Goal: Task Accomplishment & Management: Manage account settings

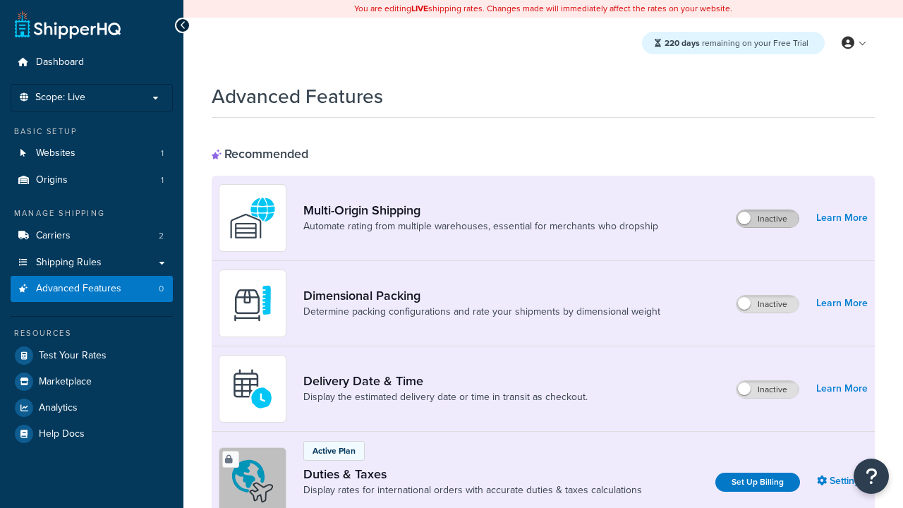
click at [768, 219] on label "Inactive" at bounding box center [768, 218] width 62 height 17
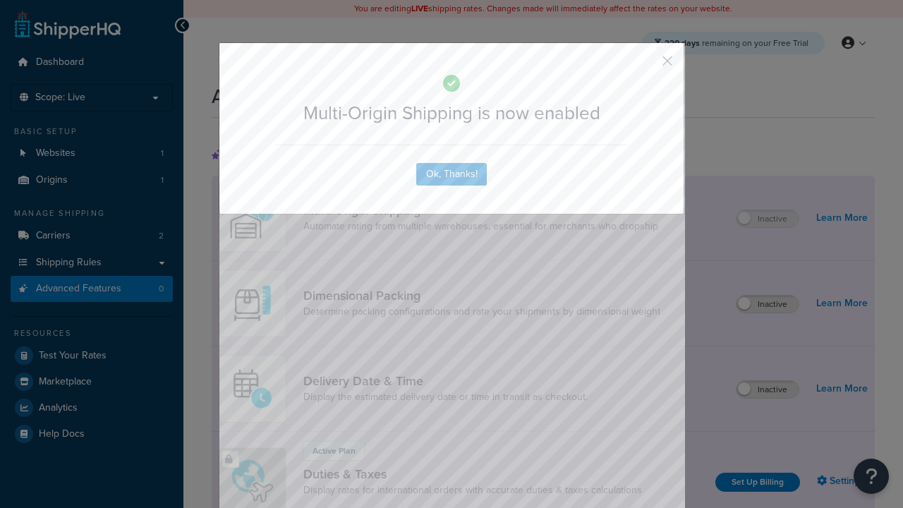
click at [647, 64] on button "button" at bounding box center [647, 66] width 4 height 4
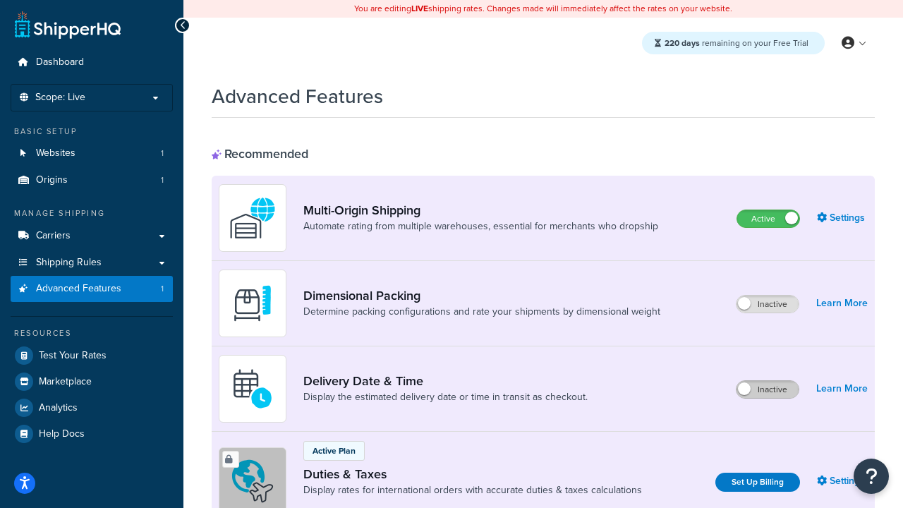
click at [768, 390] on label "Inactive" at bounding box center [768, 389] width 62 height 17
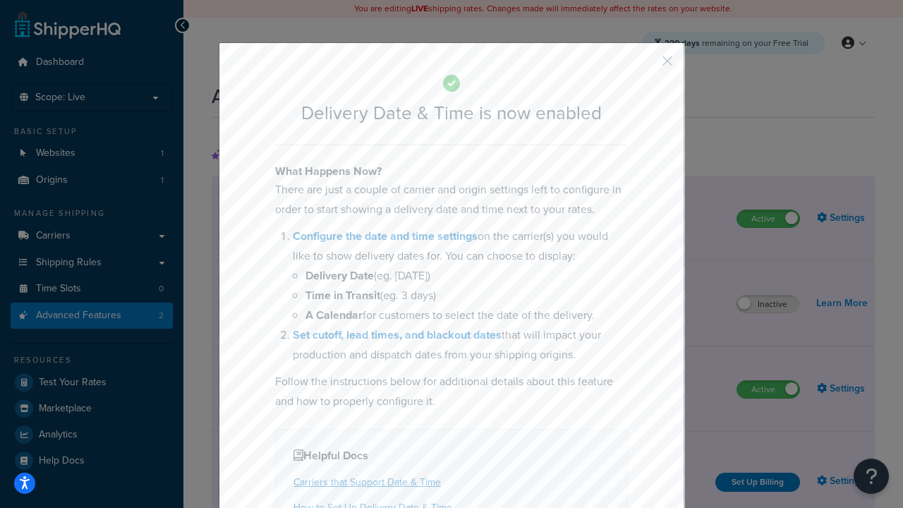
click at [647, 66] on button "button" at bounding box center [647, 66] width 4 height 4
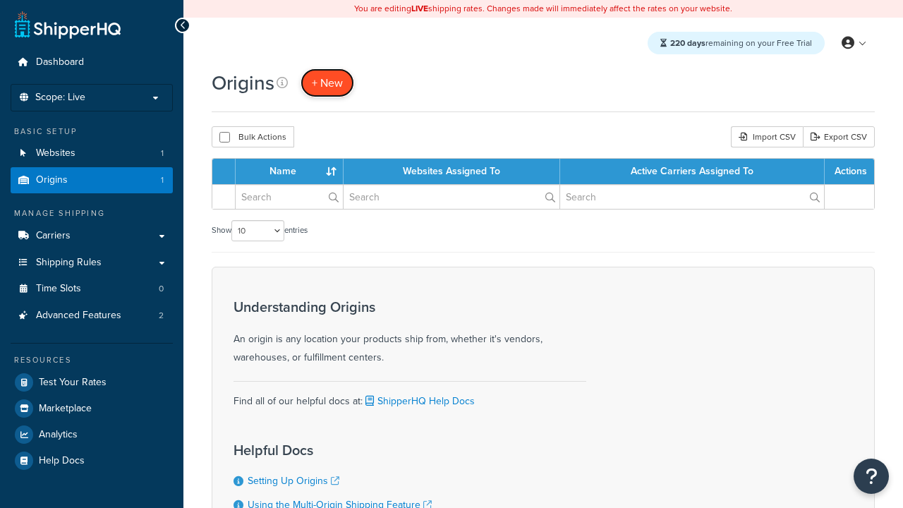
click at [328, 83] on span "+ New" at bounding box center [327, 83] width 31 height 16
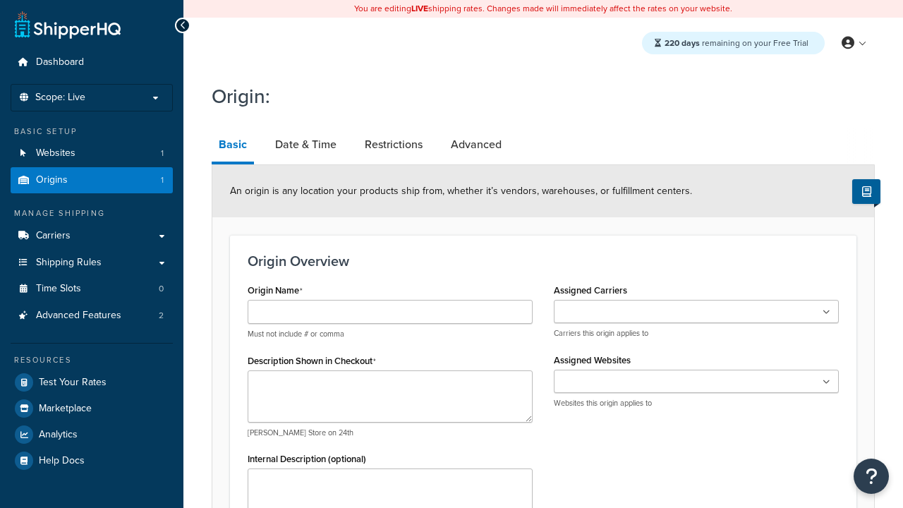
click at [233, 147] on link "Basic" at bounding box center [233, 146] width 42 height 37
click at [306, 145] on link "Date & Time" at bounding box center [306, 145] width 76 height 34
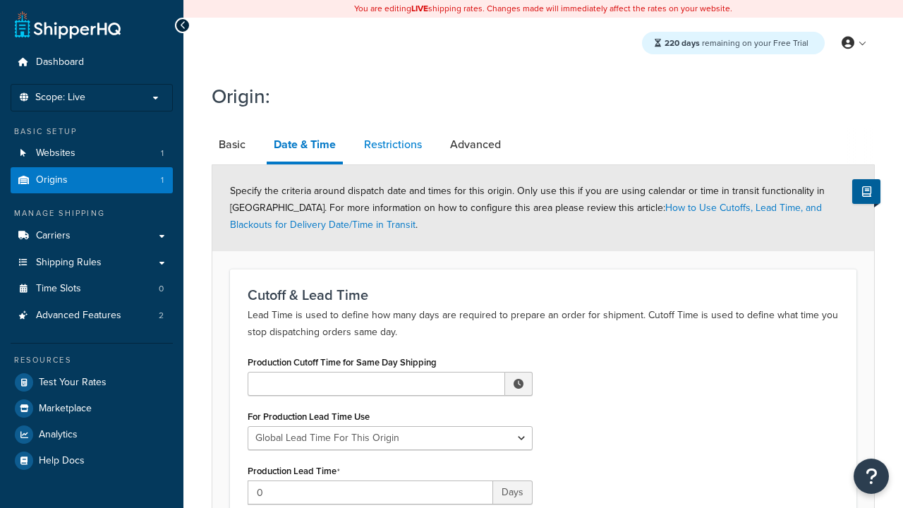
click at [393, 145] on link "Restrictions" at bounding box center [393, 145] width 72 height 34
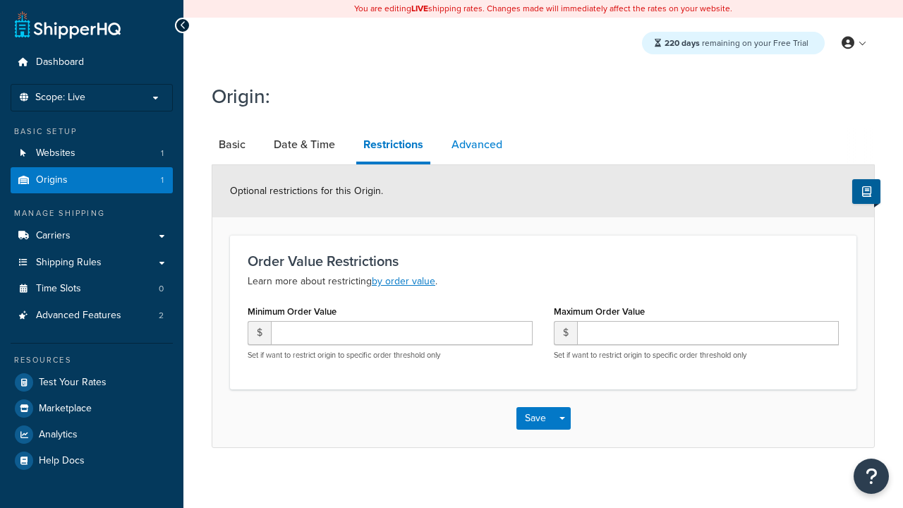
click at [477, 145] on link "Advanced" at bounding box center [477, 145] width 65 height 34
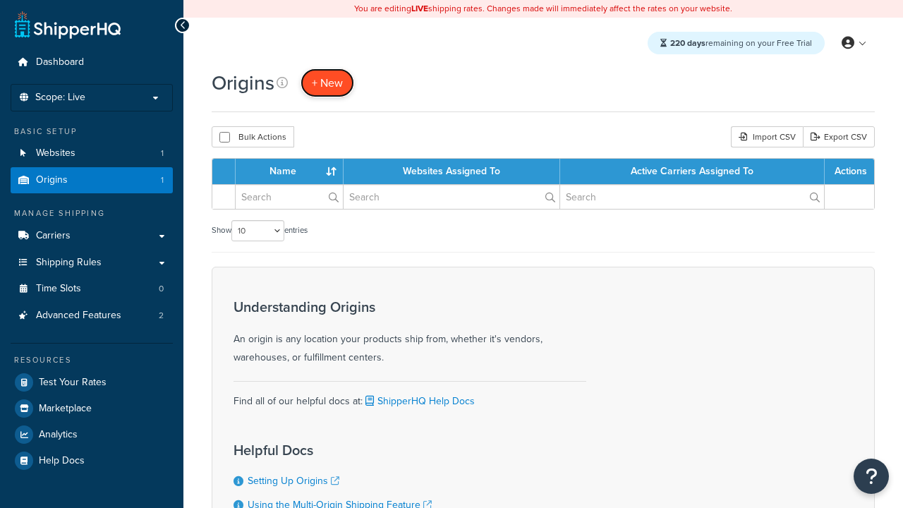
click at [328, 83] on span "+ New" at bounding box center [327, 83] width 31 height 16
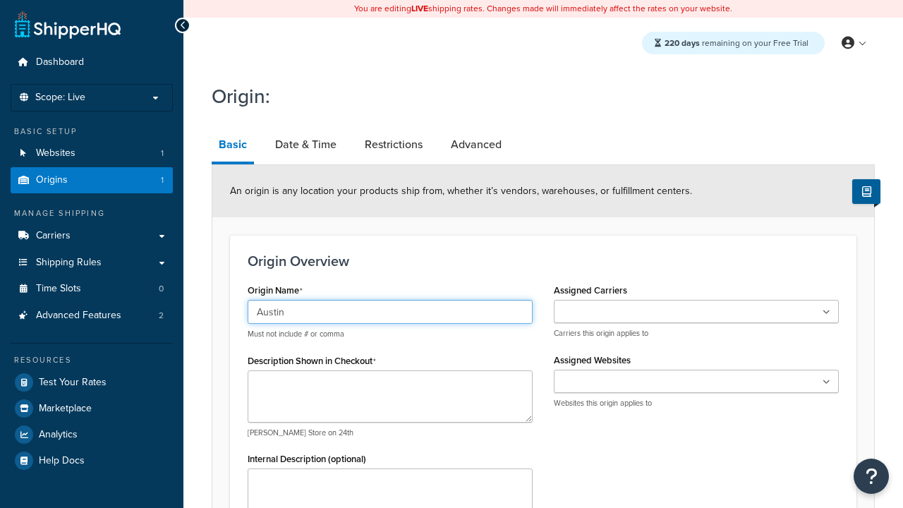
type input "Austin"
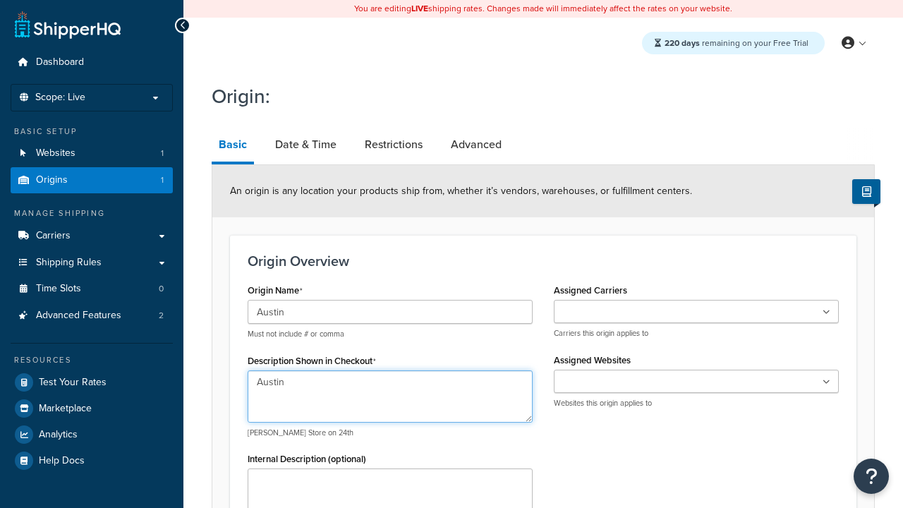
type textarea "Austin"
type input "Test Street"
type input "Austin"
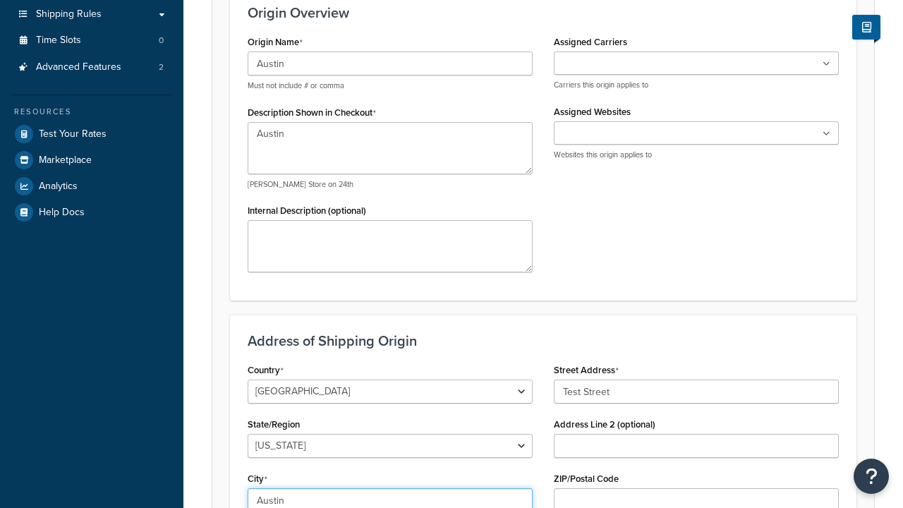
select select "43"
type input "Austin"
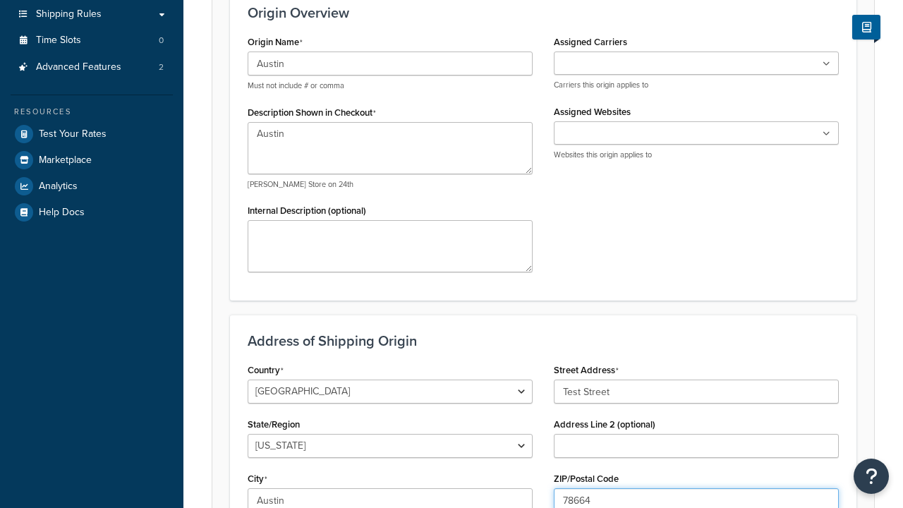
type input "78664"
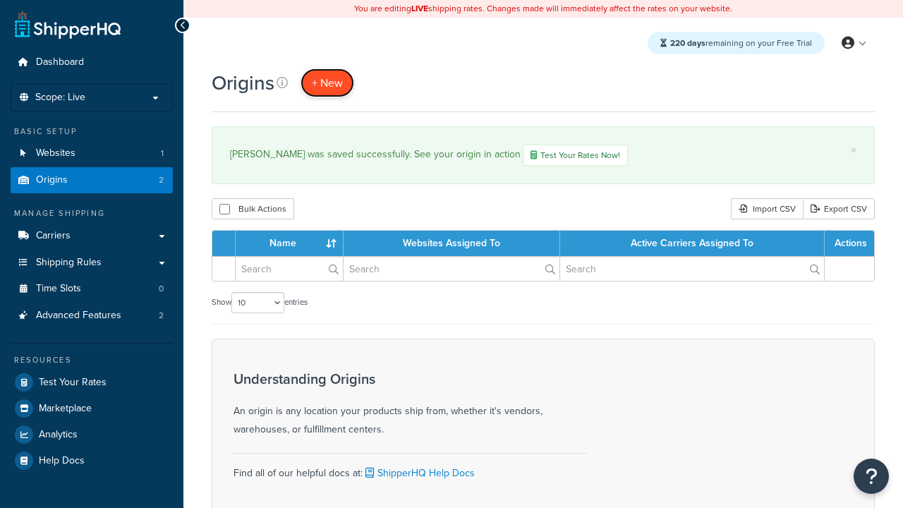
click at [328, 83] on span "+ New" at bounding box center [327, 83] width 31 height 16
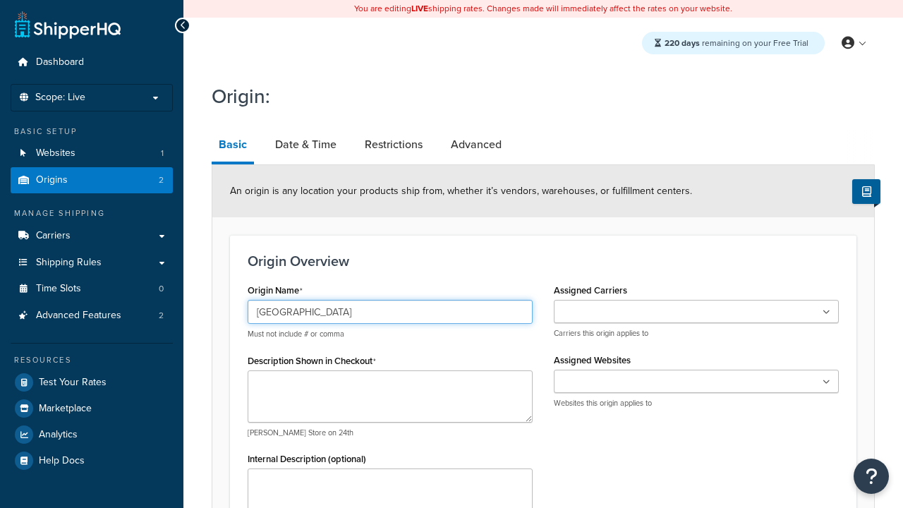
type input "[GEOGRAPHIC_DATA]"
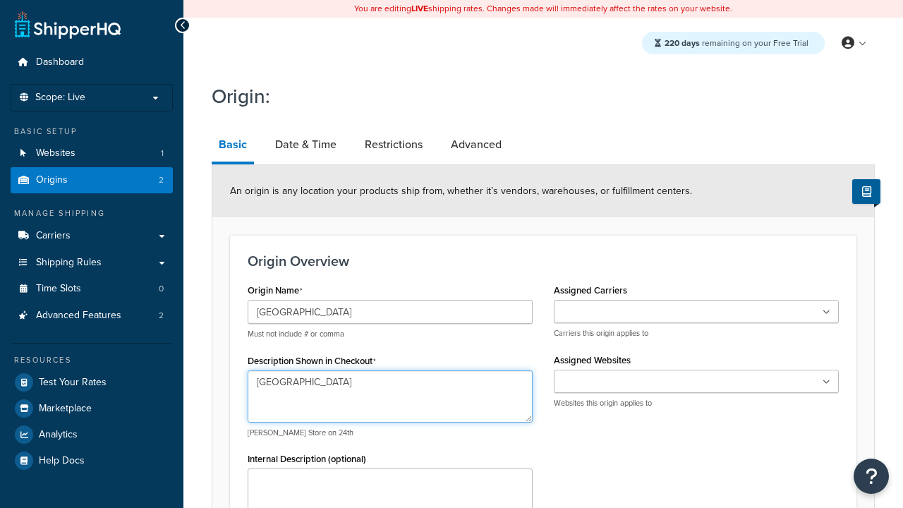
type textarea "[GEOGRAPHIC_DATA]"
type input "Test Street"
type input "Austin"
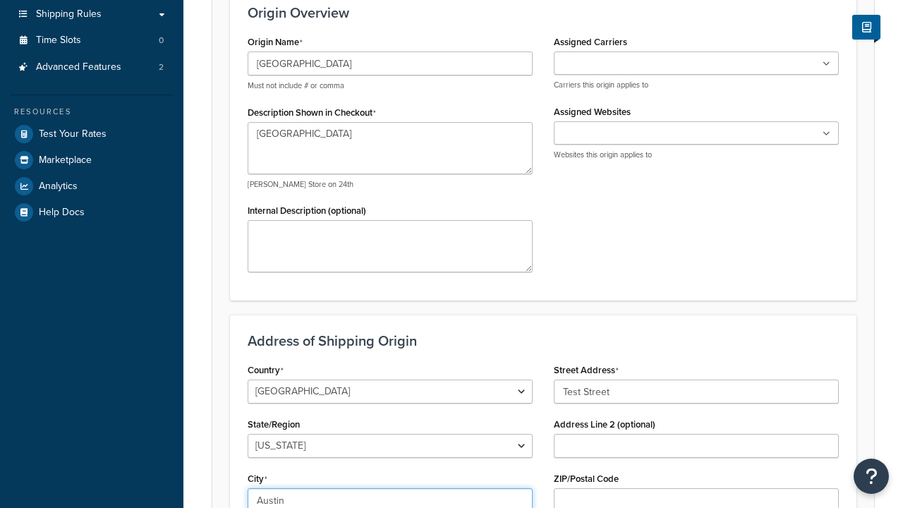
select select "43"
type input "Austin"
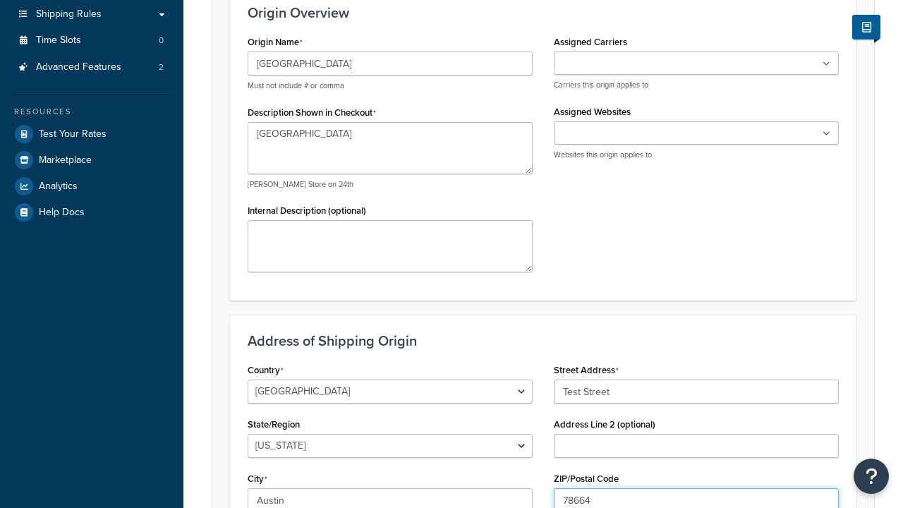
type input "78664"
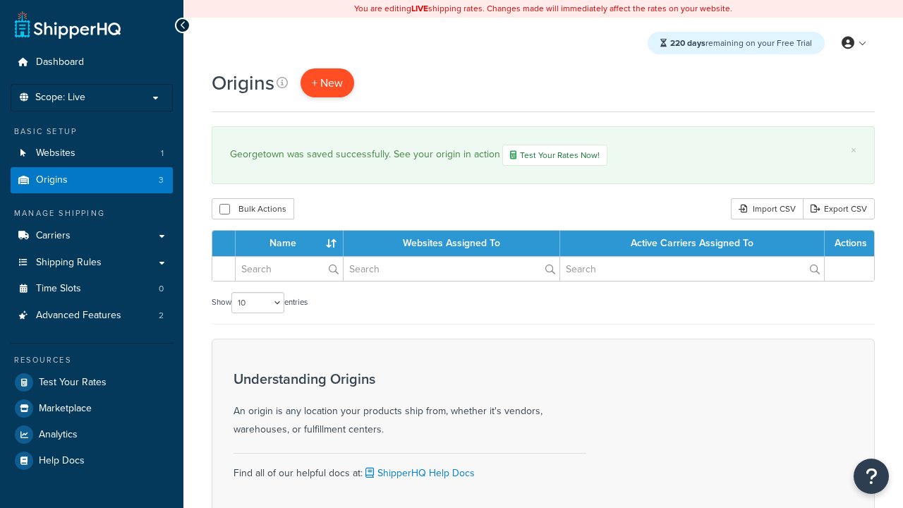
click at [328, 83] on span "+ New" at bounding box center [327, 83] width 31 height 16
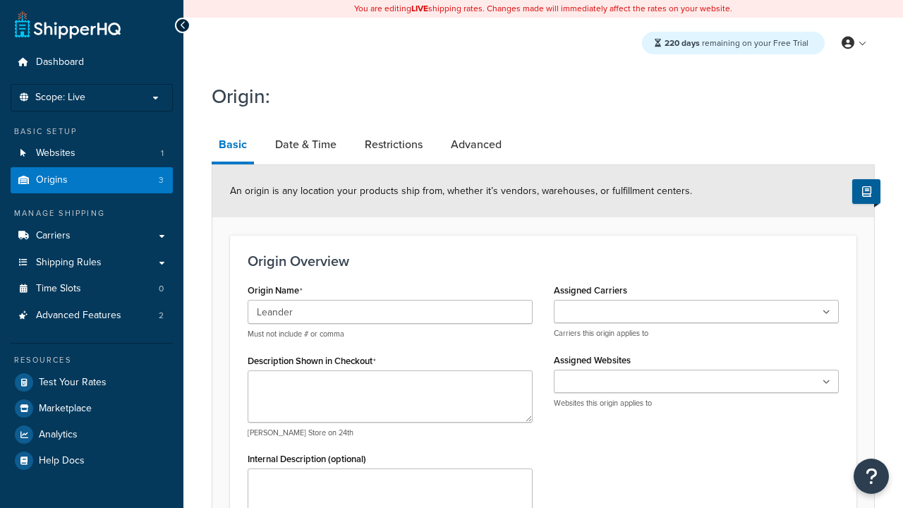
type input "Leander"
type textarea "Leander"
type input "Test Street"
type input "Austin"
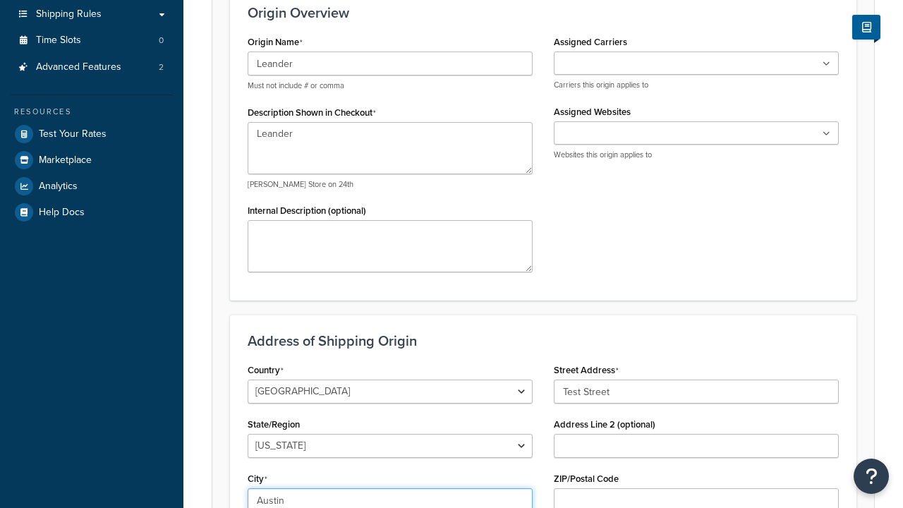
select select "43"
type input "Austin"
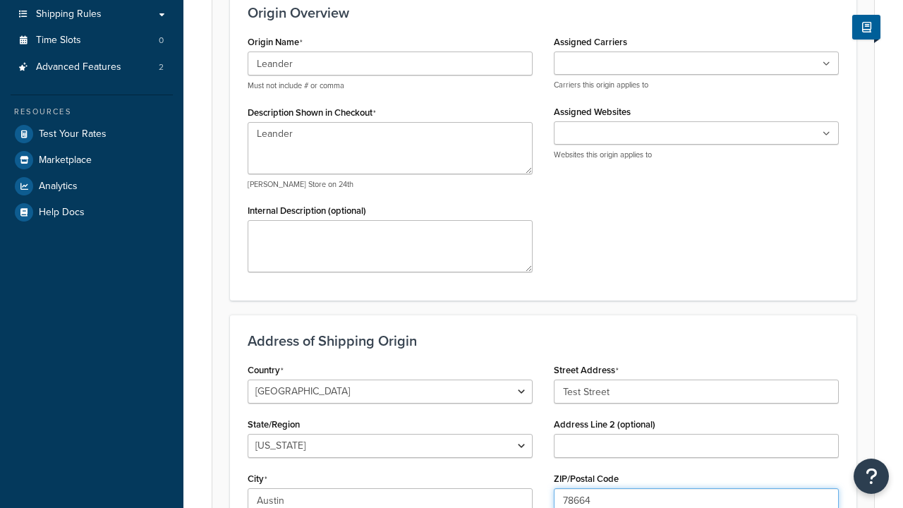
type input "78664"
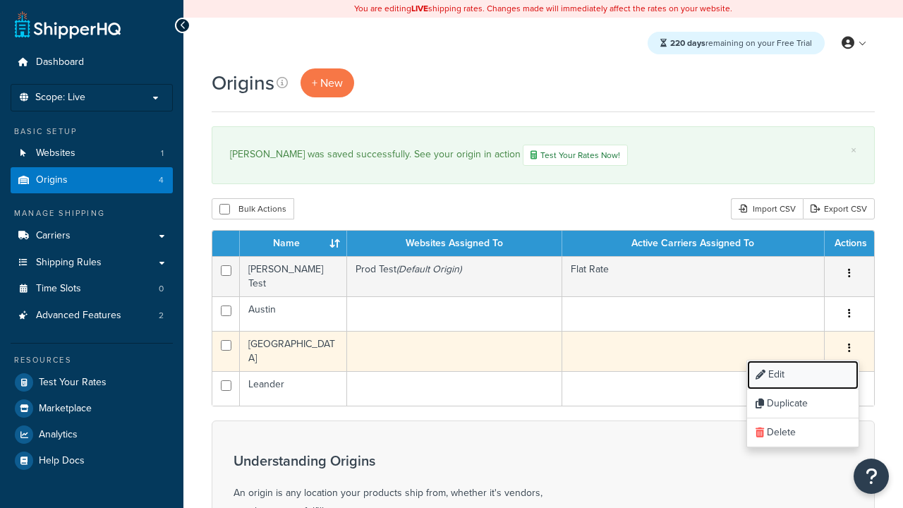
click at [803, 371] on link "Edit" at bounding box center [803, 375] width 112 height 29
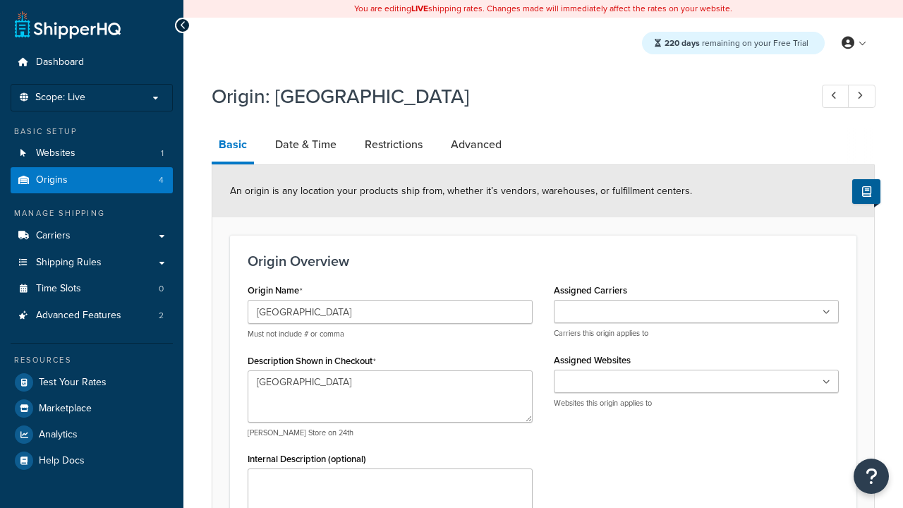
select select "43"
type input "Georgetown Warehouse"
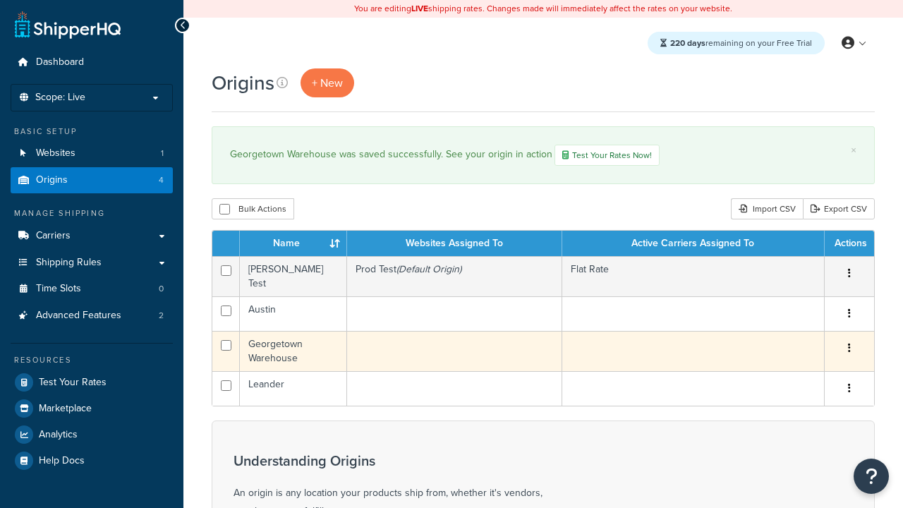
click at [849, 344] on icon "button" at bounding box center [849, 348] width 3 height 10
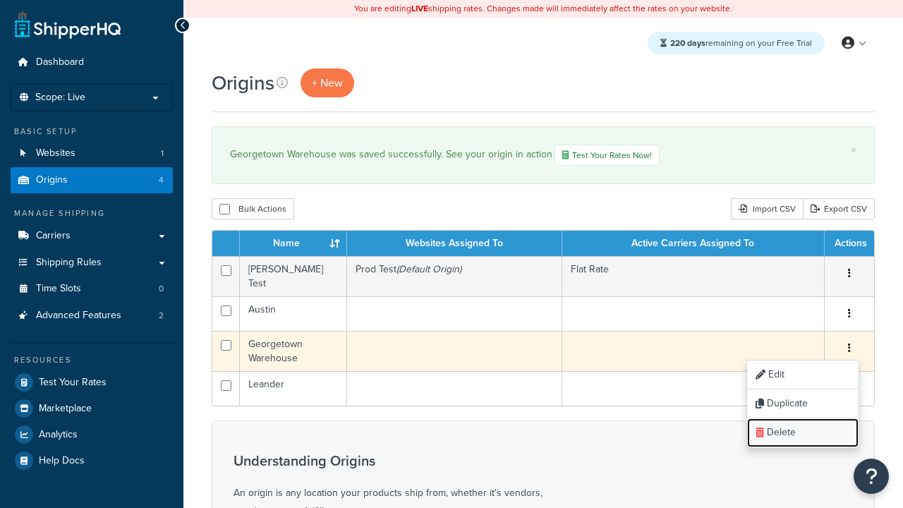
click at [803, 428] on link "Delete" at bounding box center [803, 433] width 112 height 29
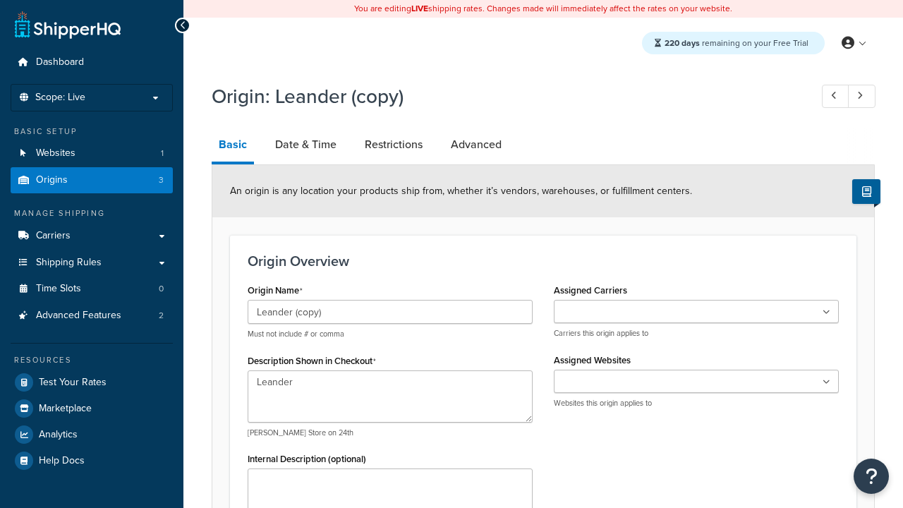
select select "43"
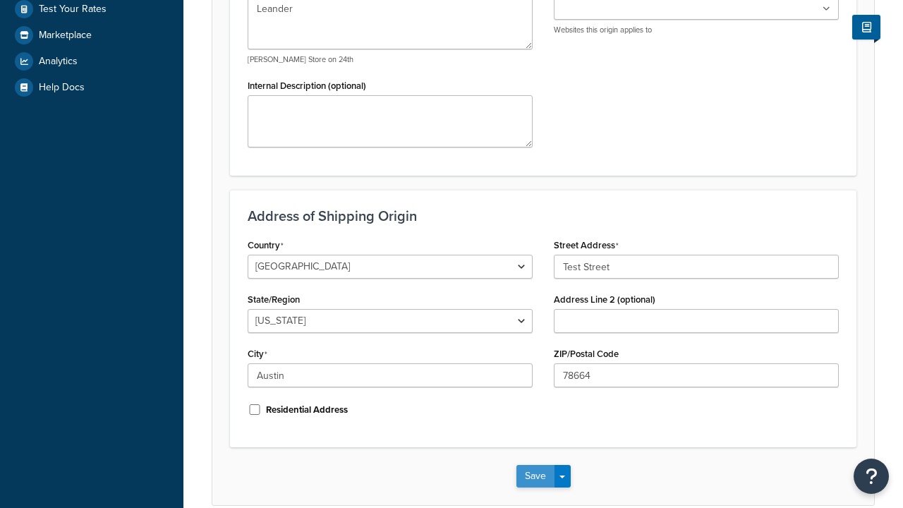
click at [535, 488] on button "Save" at bounding box center [536, 476] width 38 height 23
